Goal: Task Accomplishment & Management: Use online tool/utility

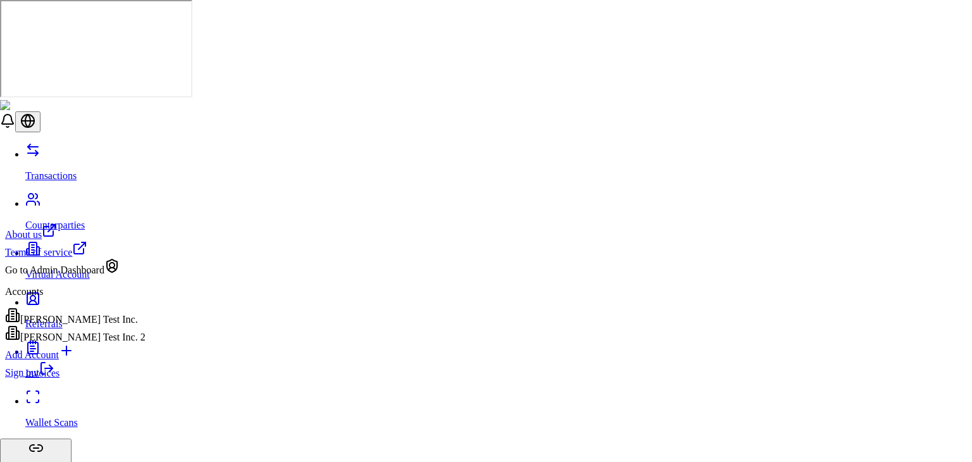
click at [100, 276] on div "Go to Admin Dashboard" at bounding box center [75, 267] width 141 height 18
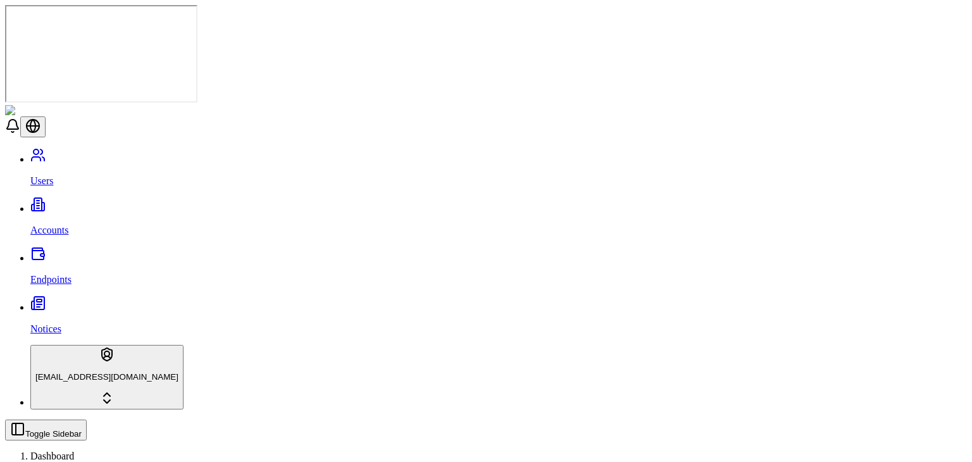
click at [82, 203] on link "Accounts" at bounding box center [498, 219] width 937 height 33
type input "******"
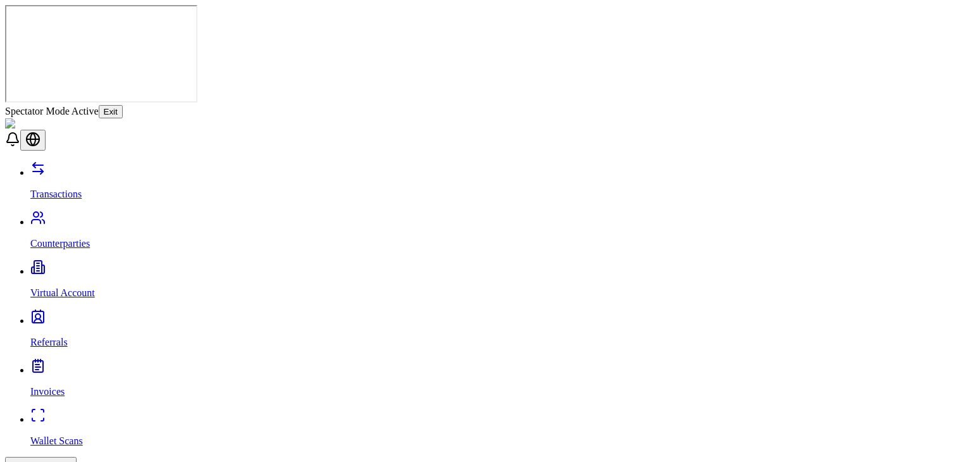
click at [90, 167] on link "Transactions" at bounding box center [498, 183] width 937 height 33
click at [123, 105] on button "Exit" at bounding box center [111, 111] width 24 height 13
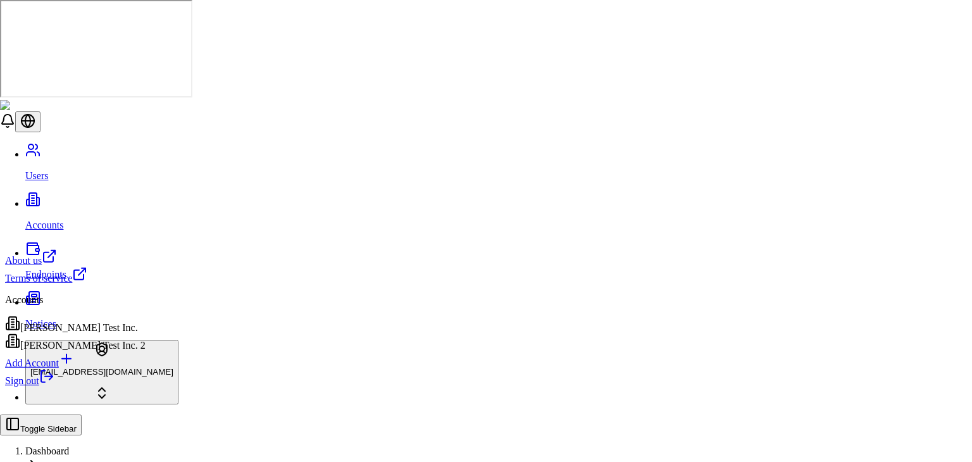
click at [37, 425] on html "Users Accounts Endpoints Notices stagingbrandon@gmail.com Toggle Sidebar Dashbo…" at bounding box center [486, 430] width 972 height 861
click at [54, 386] on link "Sign out" at bounding box center [29, 380] width 49 height 11
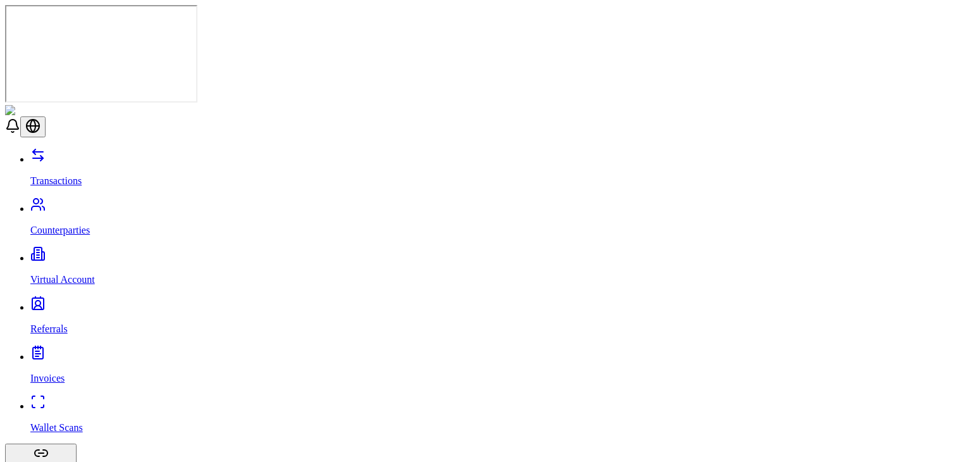
click at [72, 401] on link "Wallet Scans" at bounding box center [498, 417] width 937 height 33
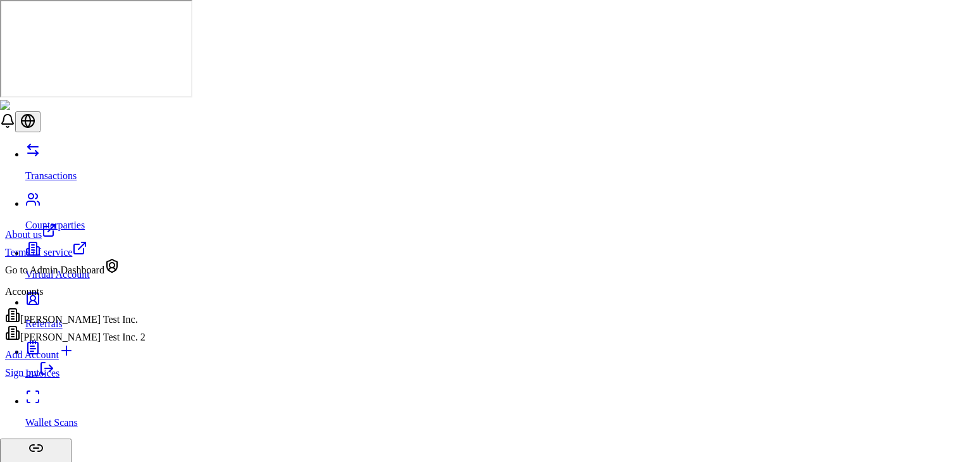
click at [132, 343] on div "[PERSON_NAME] Test Inc. 2" at bounding box center [75, 334] width 141 height 18
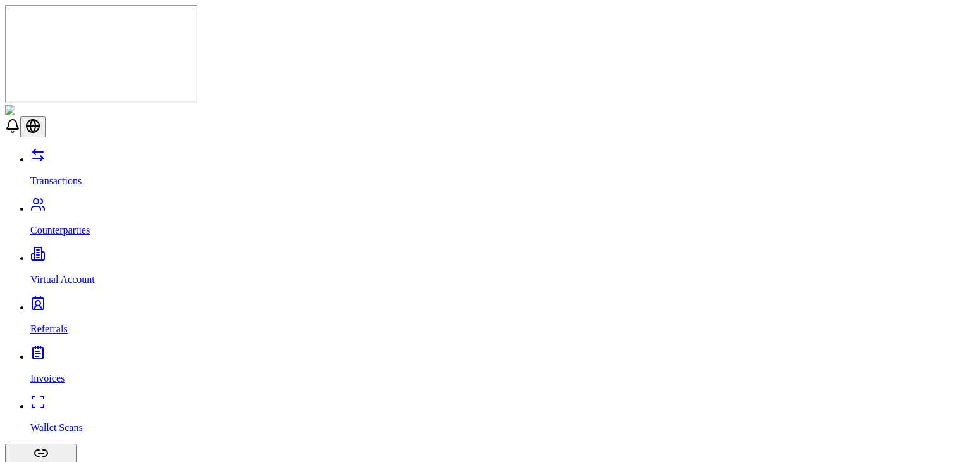
click at [81, 253] on link "Virtual Account" at bounding box center [498, 269] width 937 height 33
click at [103, 154] on link "Transactions" at bounding box center [498, 170] width 937 height 33
click at [77, 253] on link "Virtual Account" at bounding box center [498, 269] width 937 height 33
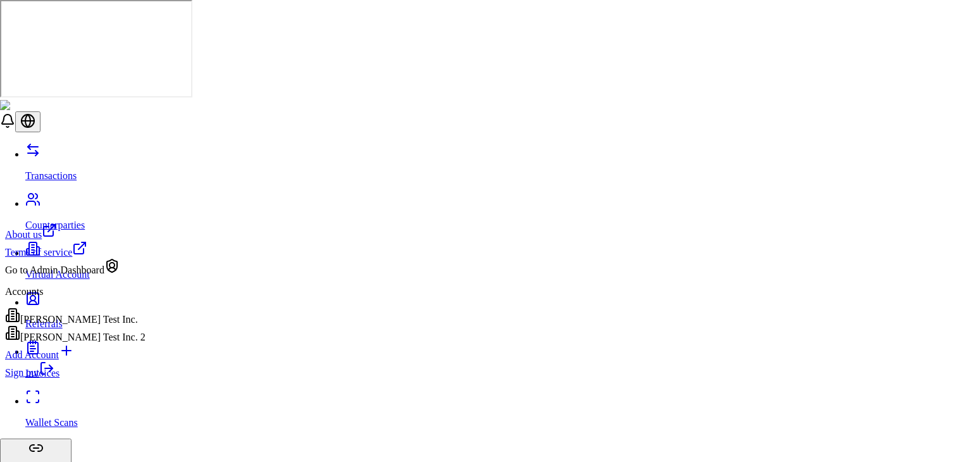
click at [54, 378] on link "Sign out" at bounding box center [29, 372] width 49 height 11
